Goal: Task Accomplishment & Management: Use online tool/utility

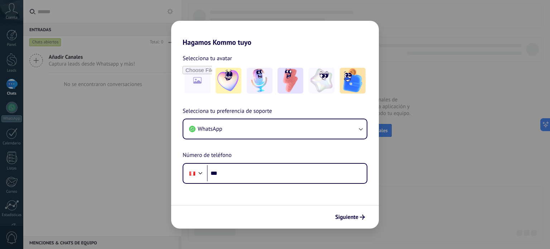
drag, startPoint x: 359, startPoint y: 216, endPoint x: 344, endPoint y: 204, distance: 18.6
click at [359, 216] on span "Siguiente" at bounding box center [350, 216] width 30 height 5
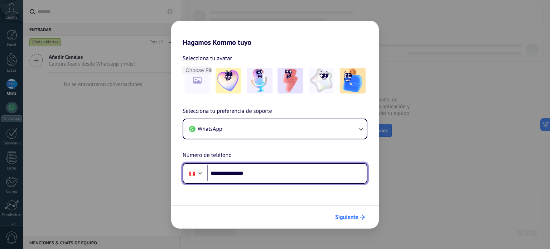
type input "**********"
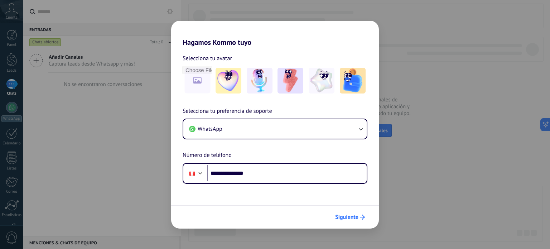
click at [355, 214] on span "Siguiente" at bounding box center [346, 216] width 23 height 5
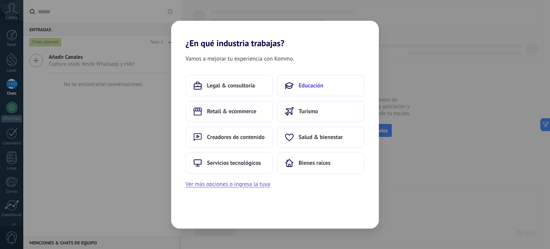
click at [301, 83] on span "Educación" at bounding box center [310, 85] width 25 height 7
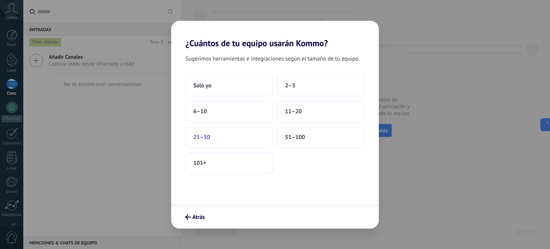
click at [236, 137] on button "21–50" at bounding box center [228, 136] width 87 height 21
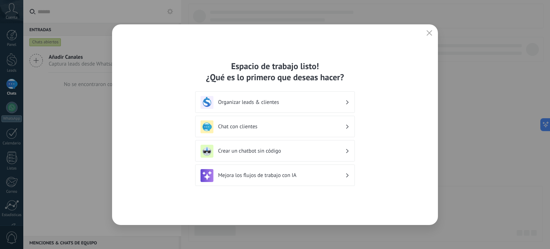
click at [427, 30] on button "button" at bounding box center [428, 33] width 9 height 10
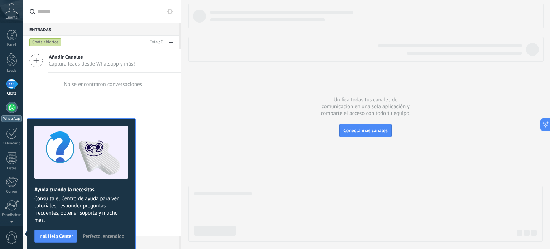
click at [10, 107] on div at bounding box center [11, 107] width 11 height 11
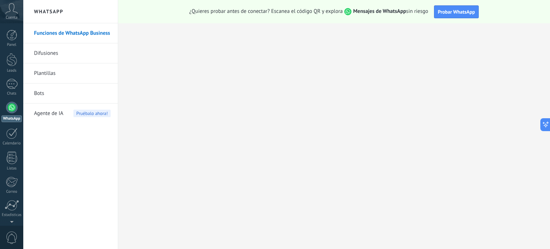
click at [52, 73] on link "Plantillas" at bounding box center [72, 73] width 77 height 20
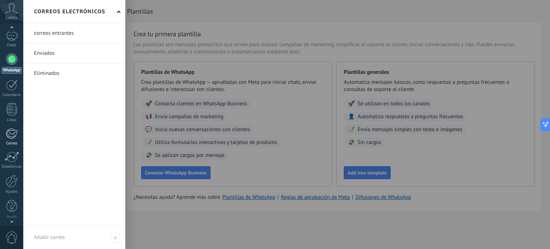
scroll to position [49, 0]
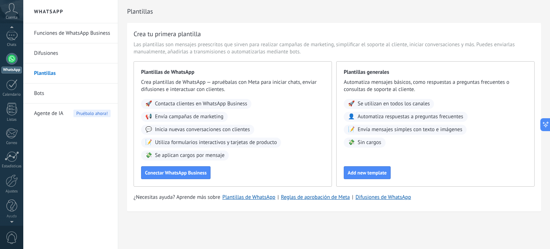
click at [13, 56] on div at bounding box center [11, 58] width 11 height 11
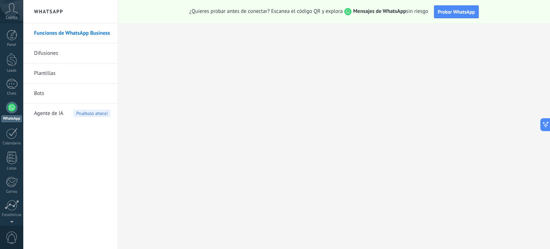
click at [70, 33] on link "Funciones de WhatsApp Business" at bounding box center [72, 33] width 77 height 20
click at [64, 113] on div "Agente de IA Pruébalo ahora!" at bounding box center [72, 113] width 77 height 20
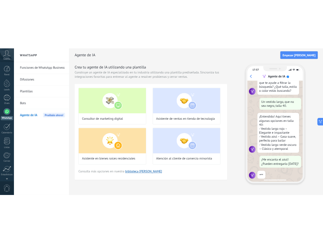
scroll to position [74, 0]
